Goal: Information Seeking & Learning: Learn about a topic

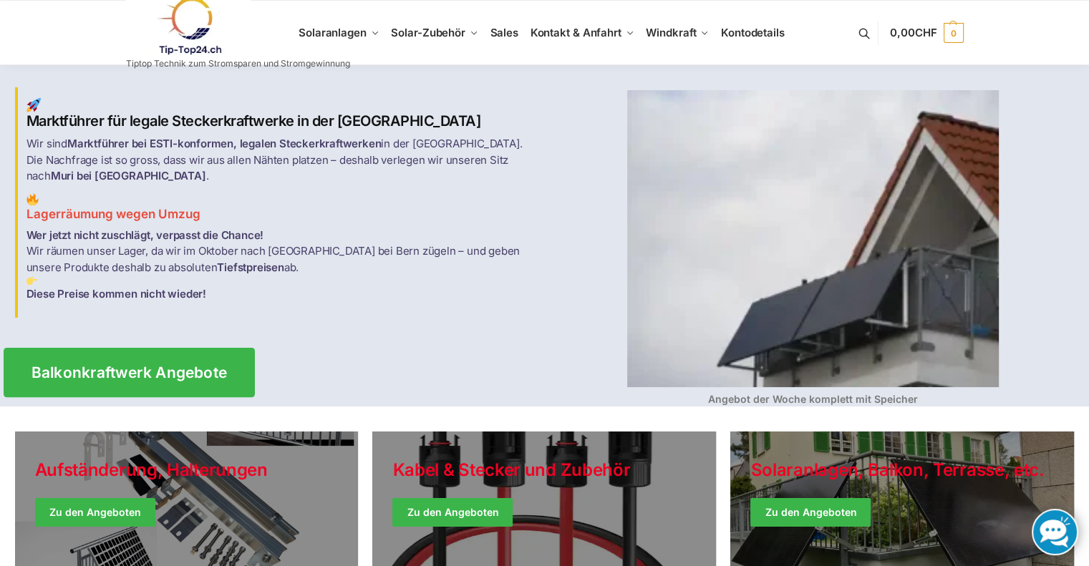
click at [160, 365] on span "Balkonkraftwerk Angebote" at bounding box center [129, 372] width 196 height 15
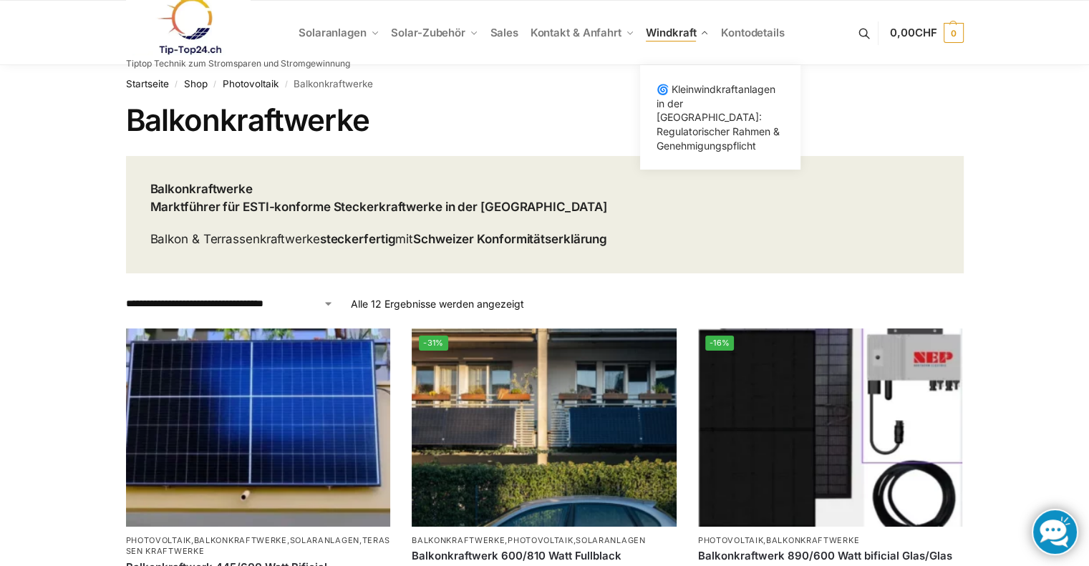
click at [656, 34] on span "Windkraft" at bounding box center [671, 33] width 50 height 14
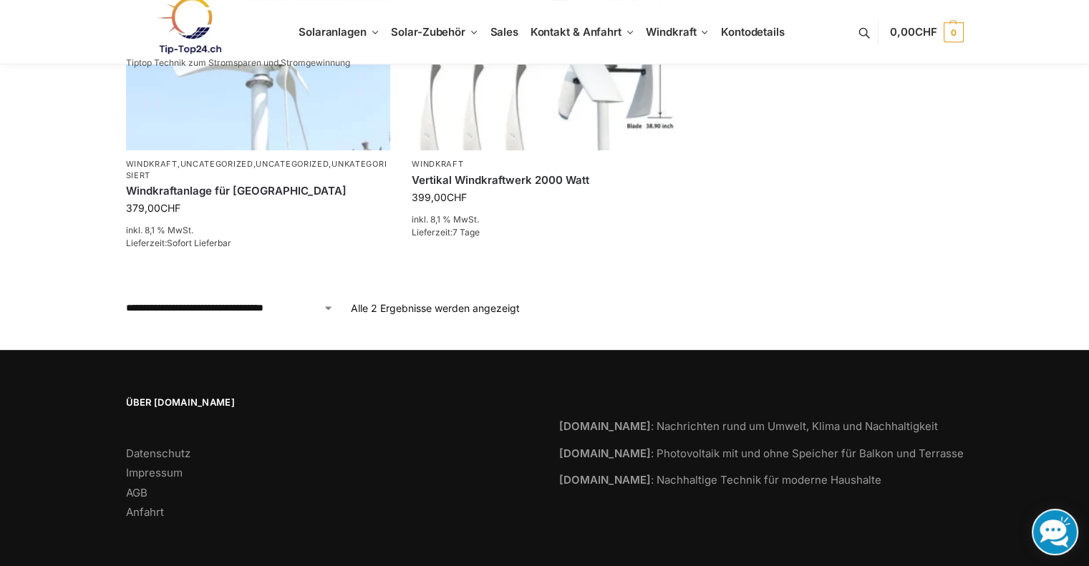
scroll to position [681, 0]
